Goal: Check status

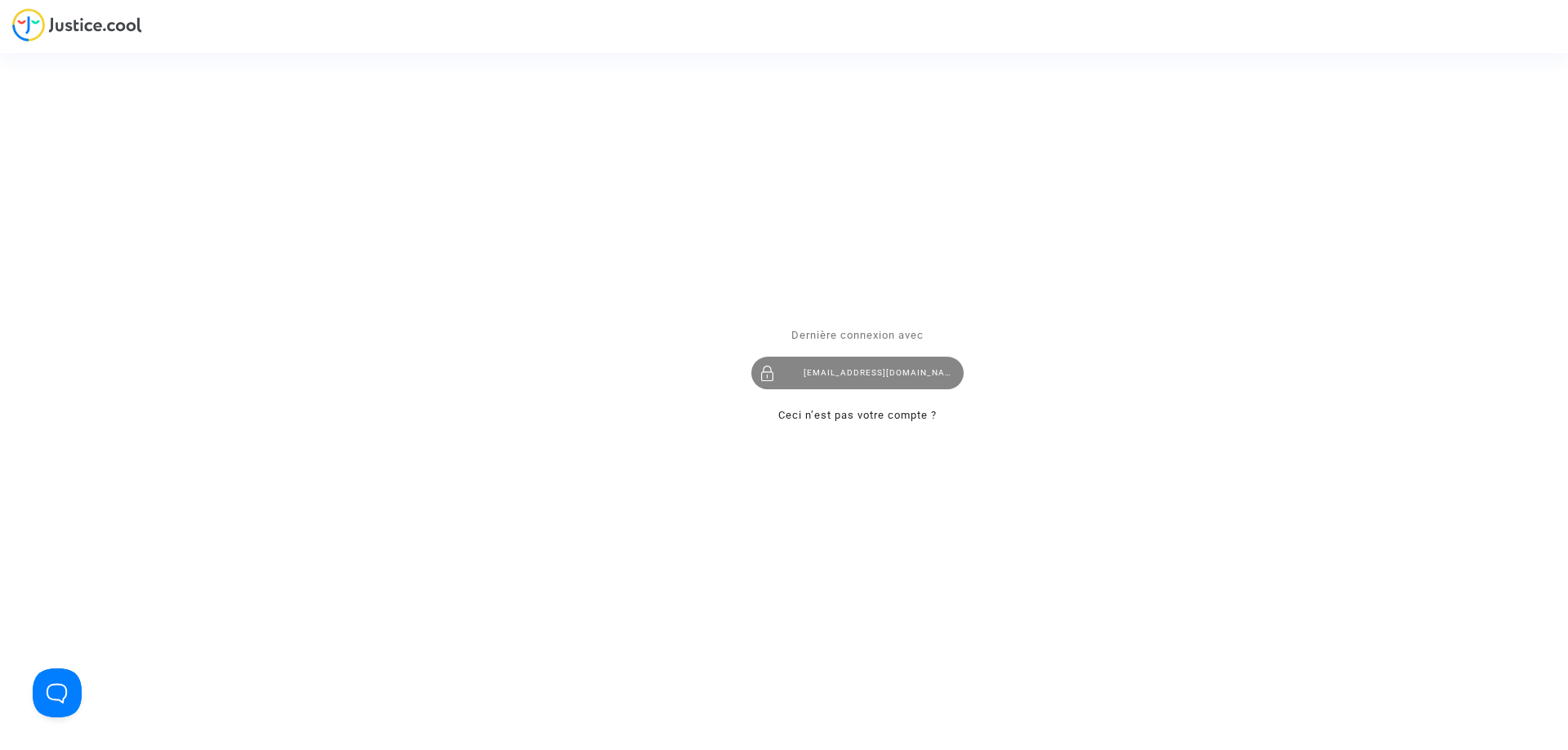
click at [899, 367] on div "imitxelena@reclamapormi.com" at bounding box center [858, 372] width 213 height 32
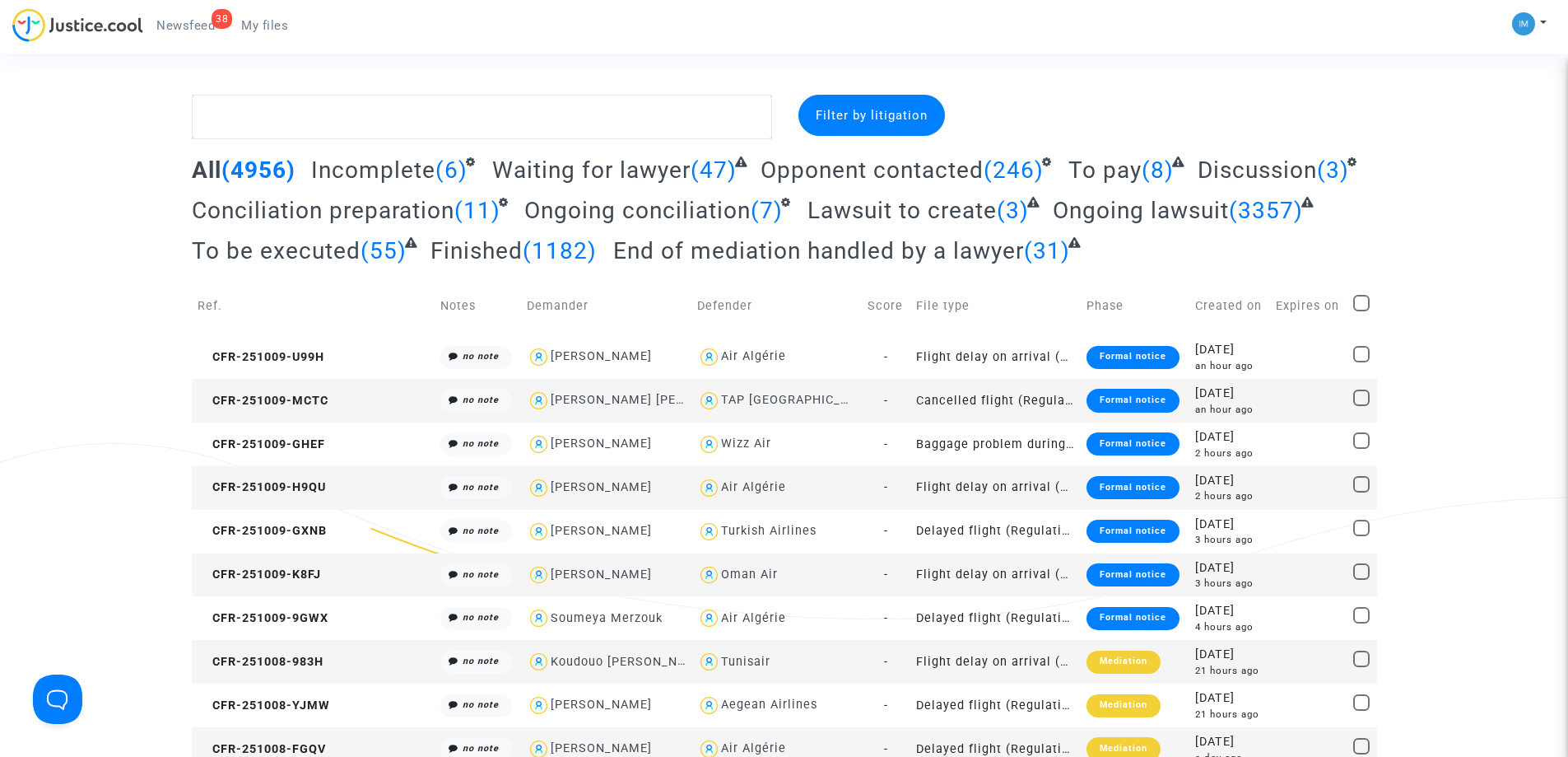
click at [277, 247] on span "To be executed" at bounding box center [276, 251] width 169 height 27
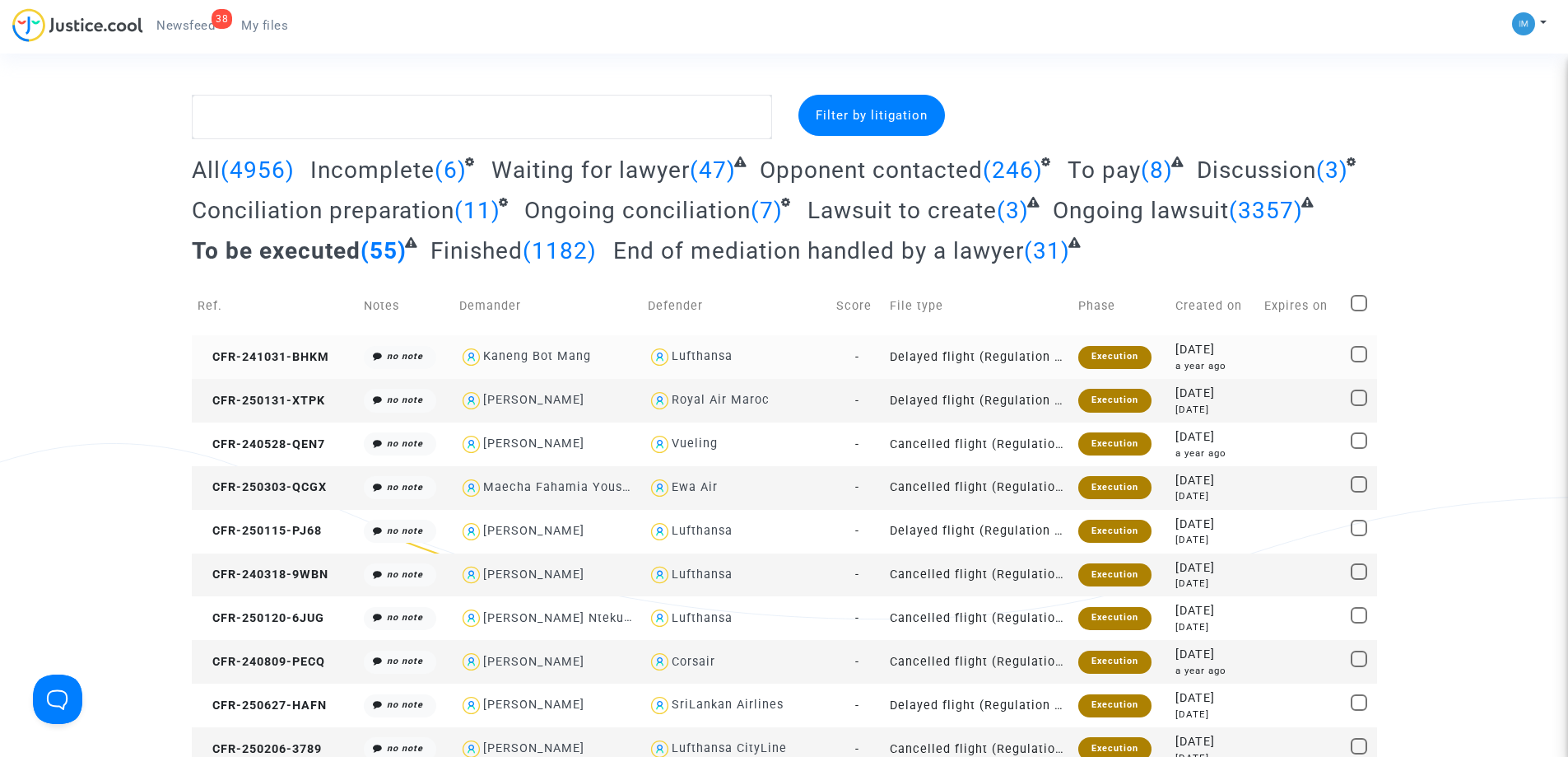
click at [1106, 353] on div "Execution" at bounding box center [1114, 357] width 73 height 23
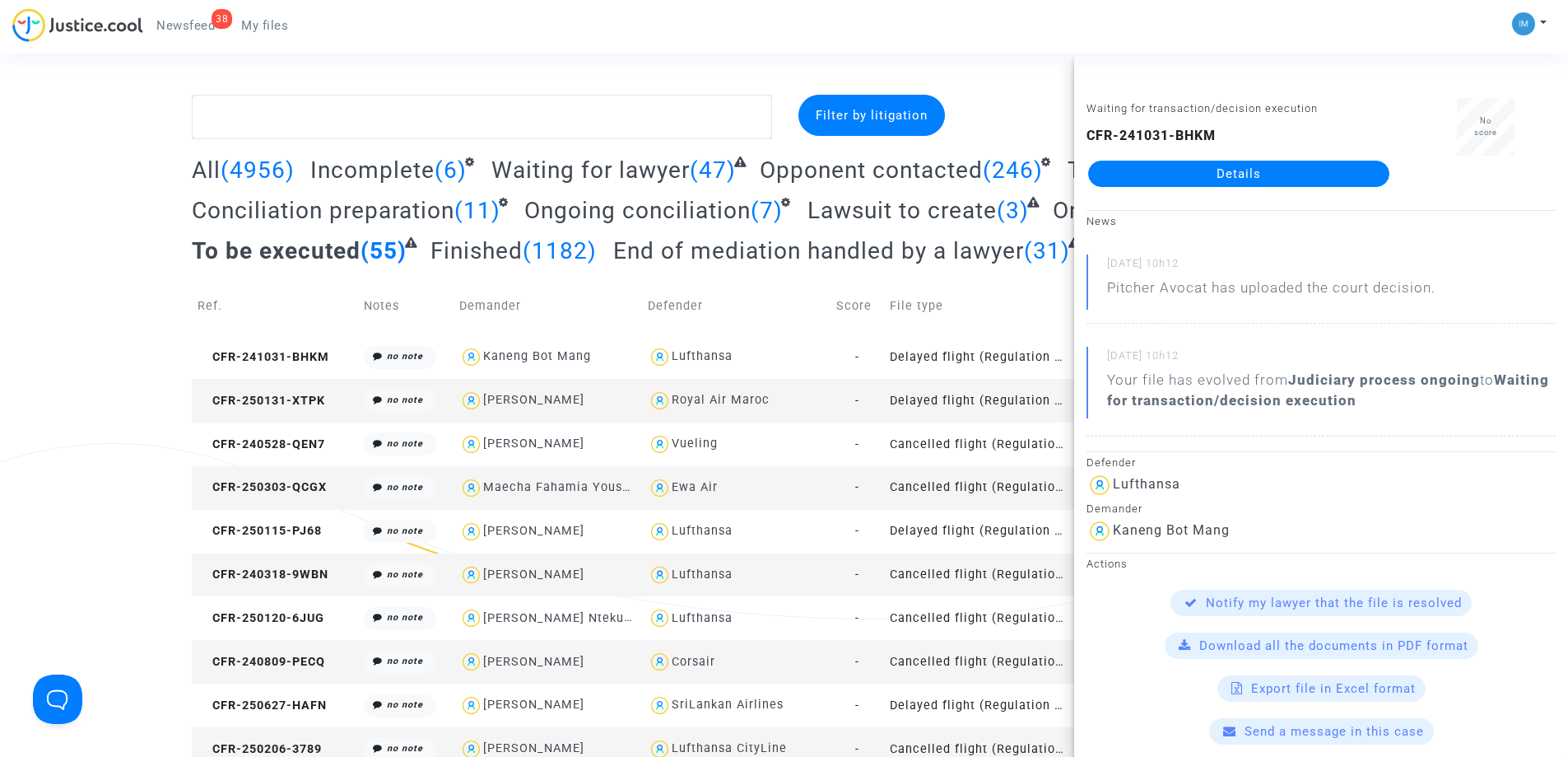
click at [1031, 399] on td "Delayed flight (Regulation EC 261/2004)" at bounding box center [979, 401] width 189 height 44
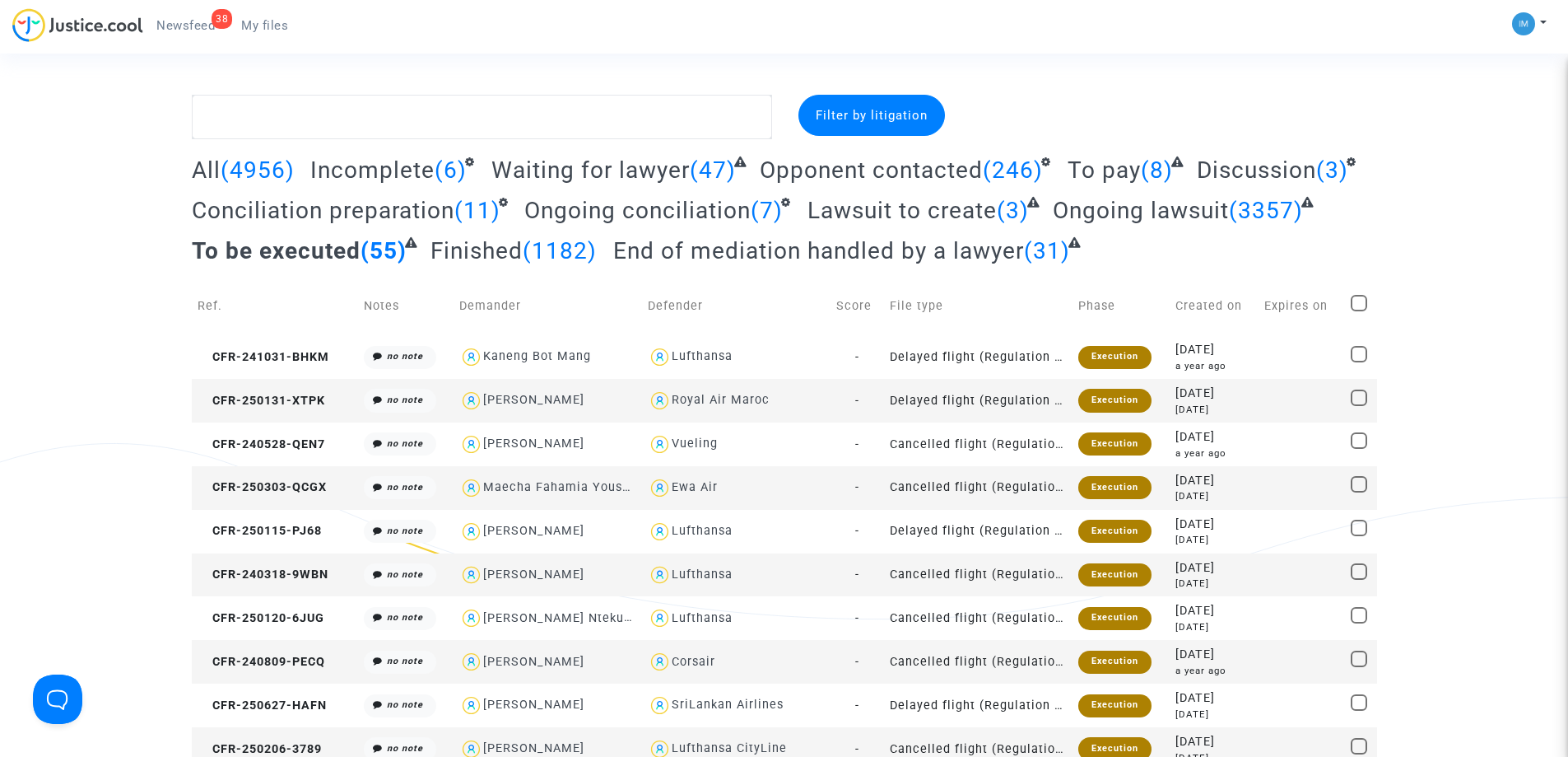
click at [1113, 167] on span "To pay" at bounding box center [1104, 170] width 73 height 27
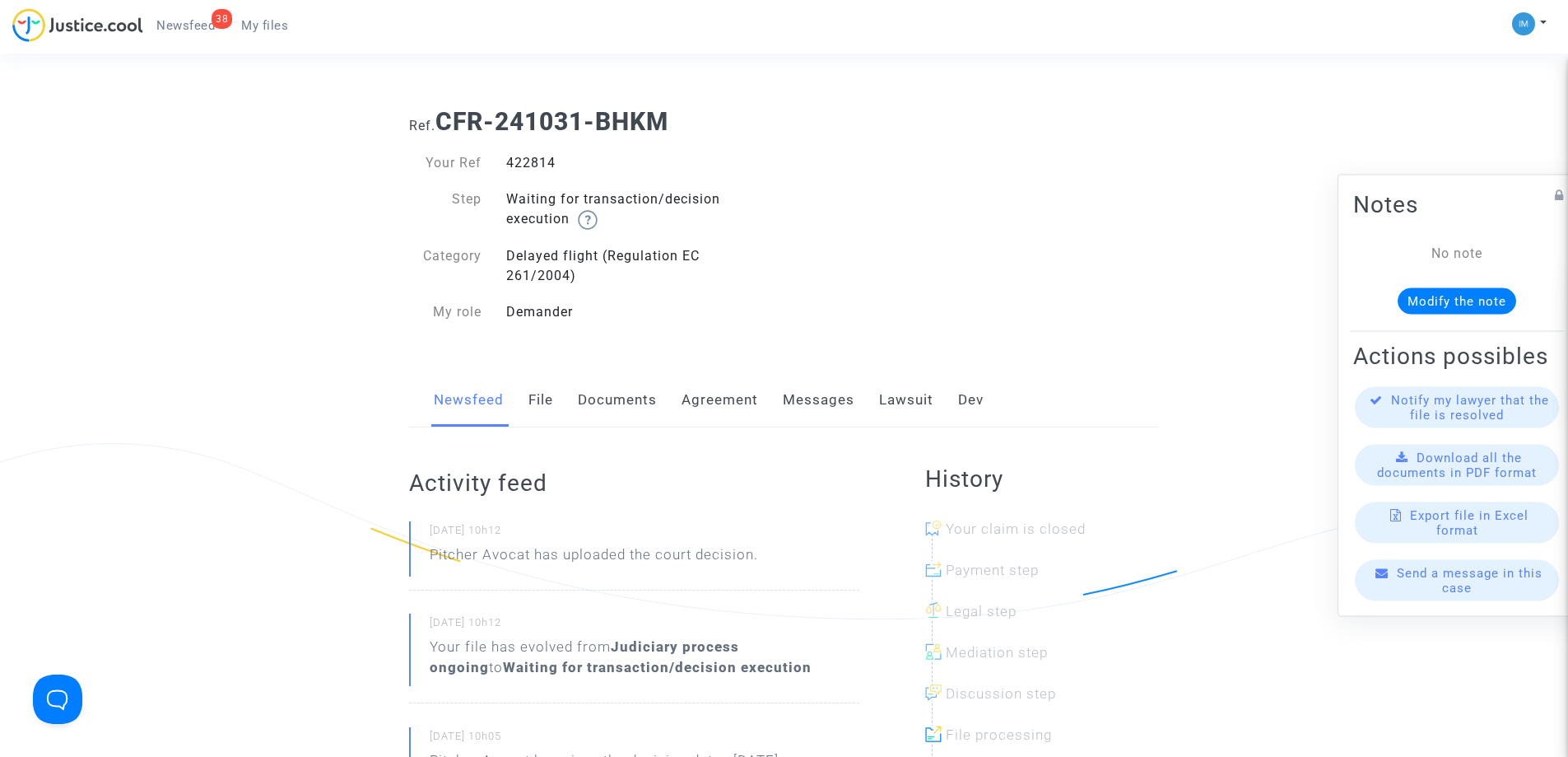
click at [905, 393] on link "Lawsuit" at bounding box center [906, 400] width 54 height 54
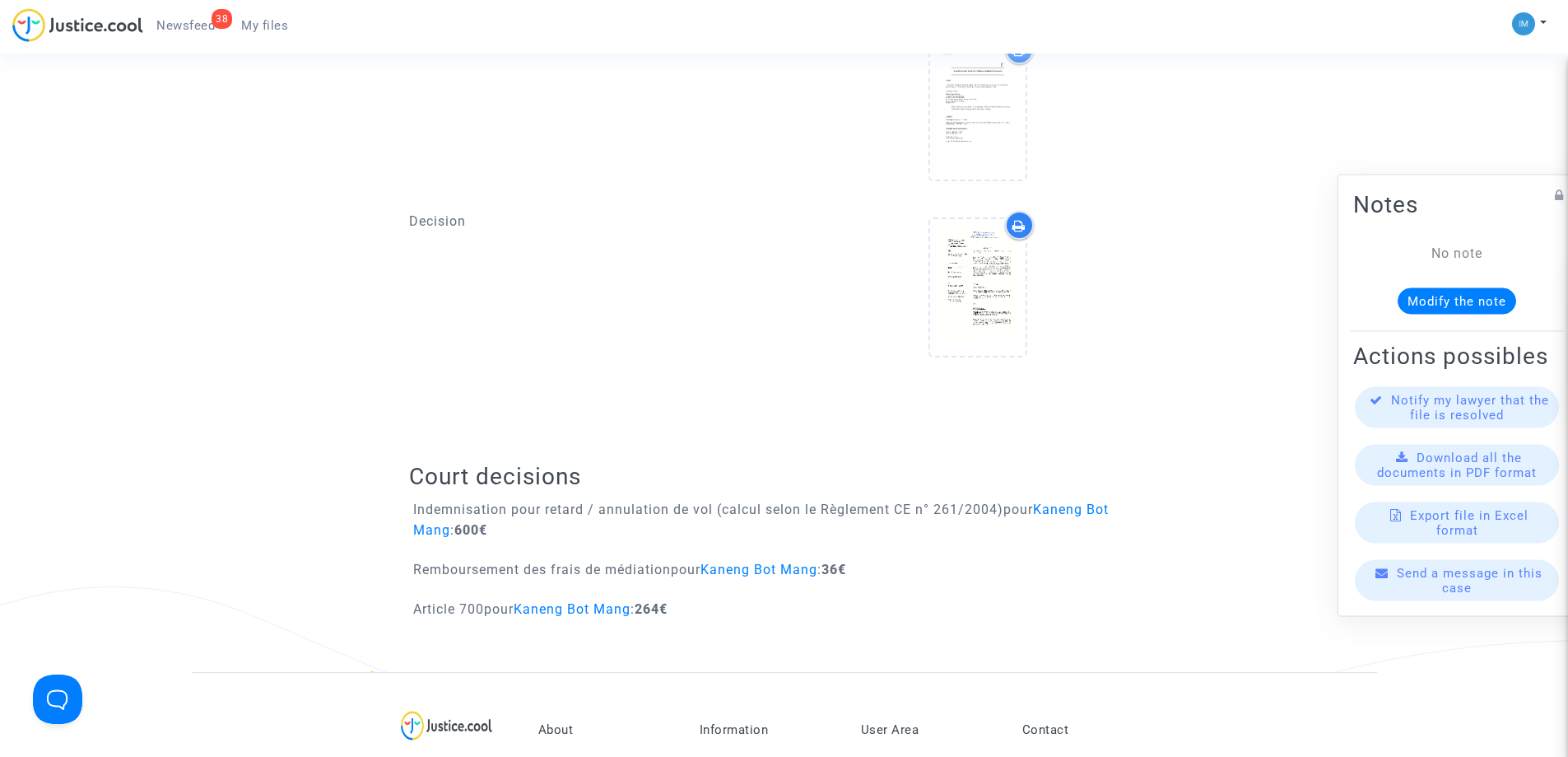
scroll to position [737, 0]
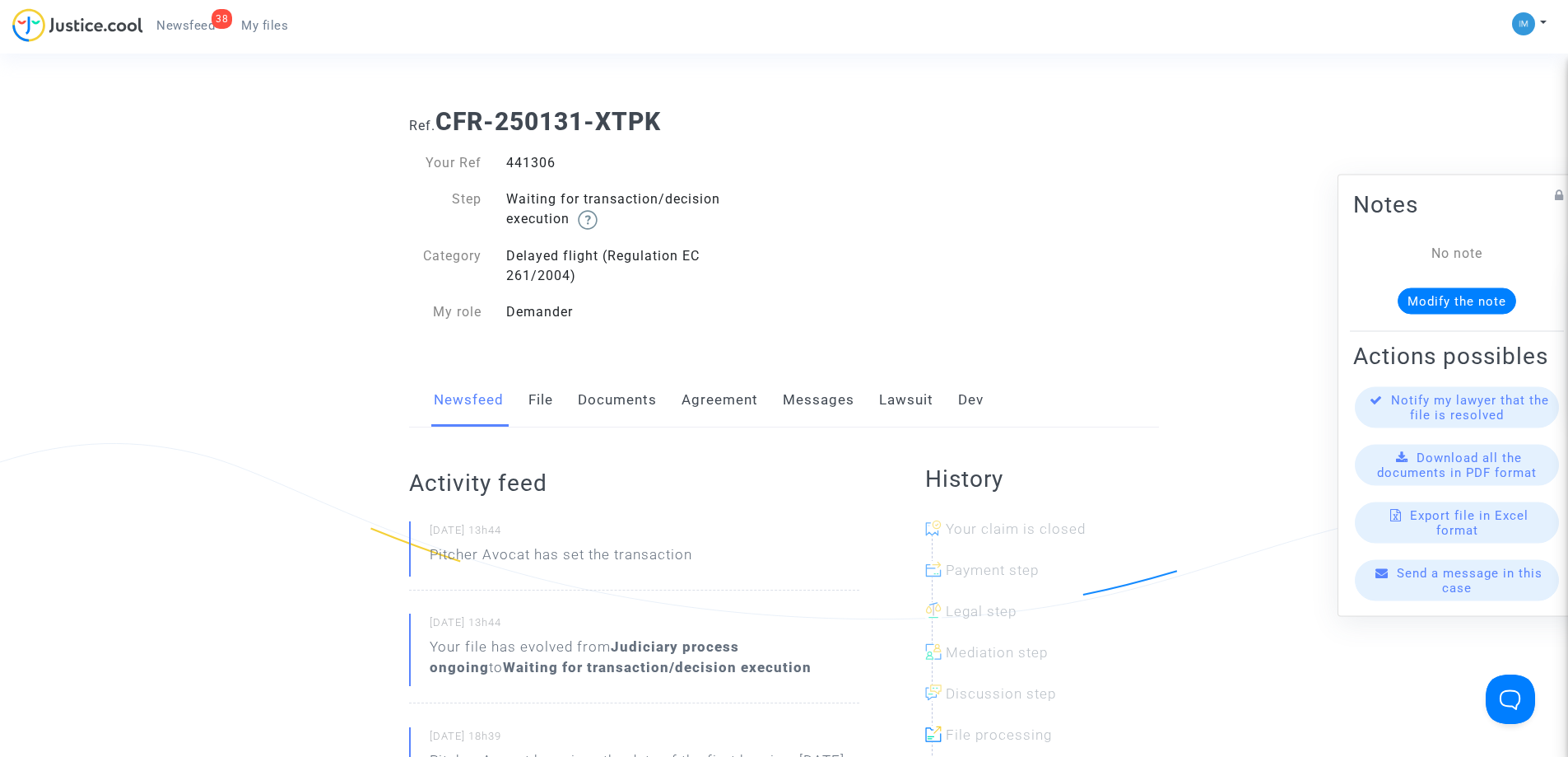
click at [918, 401] on link "Lawsuit" at bounding box center [906, 400] width 54 height 54
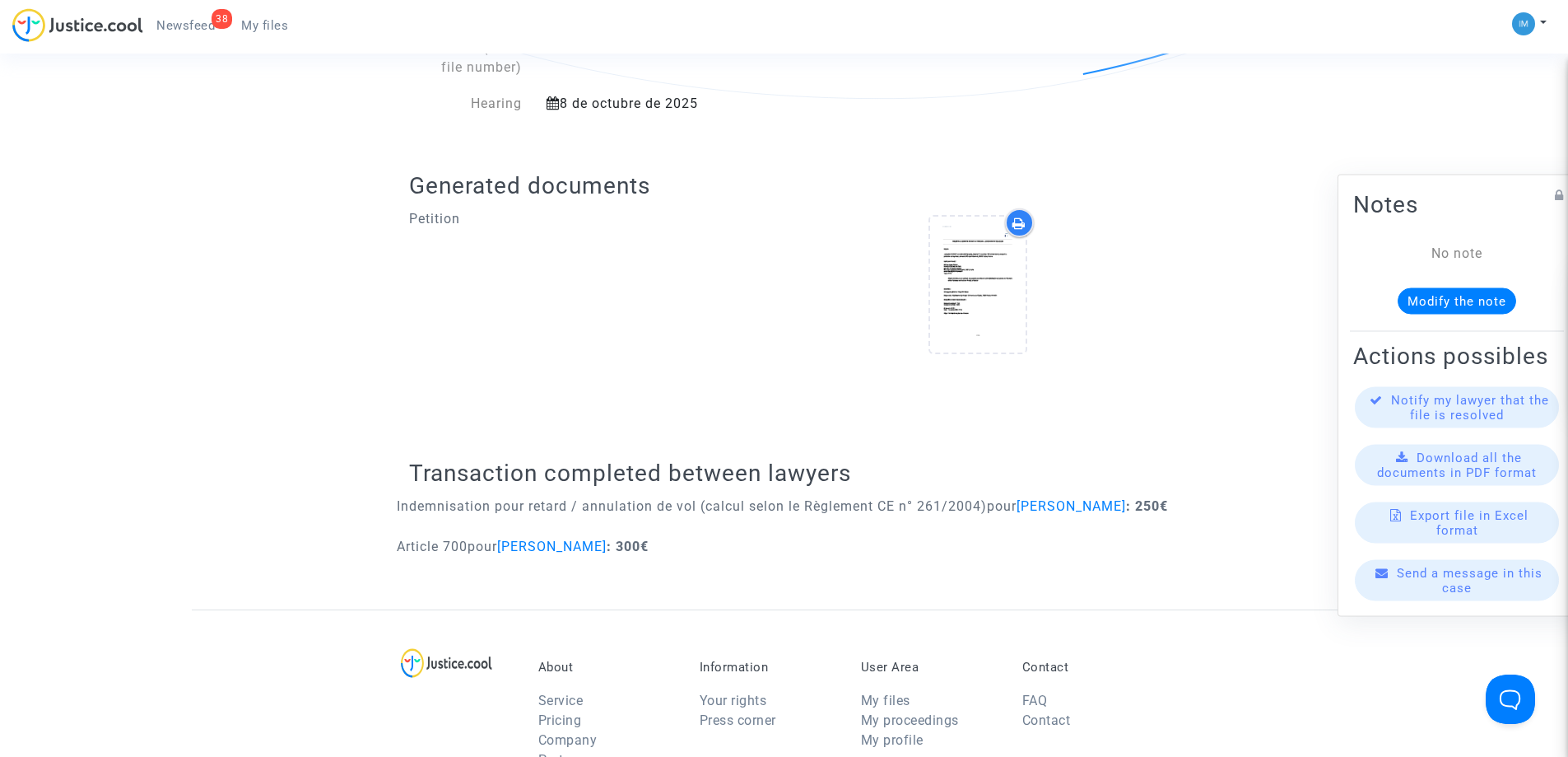
scroll to position [195, 0]
